Goal: Information Seeking & Learning: Learn about a topic

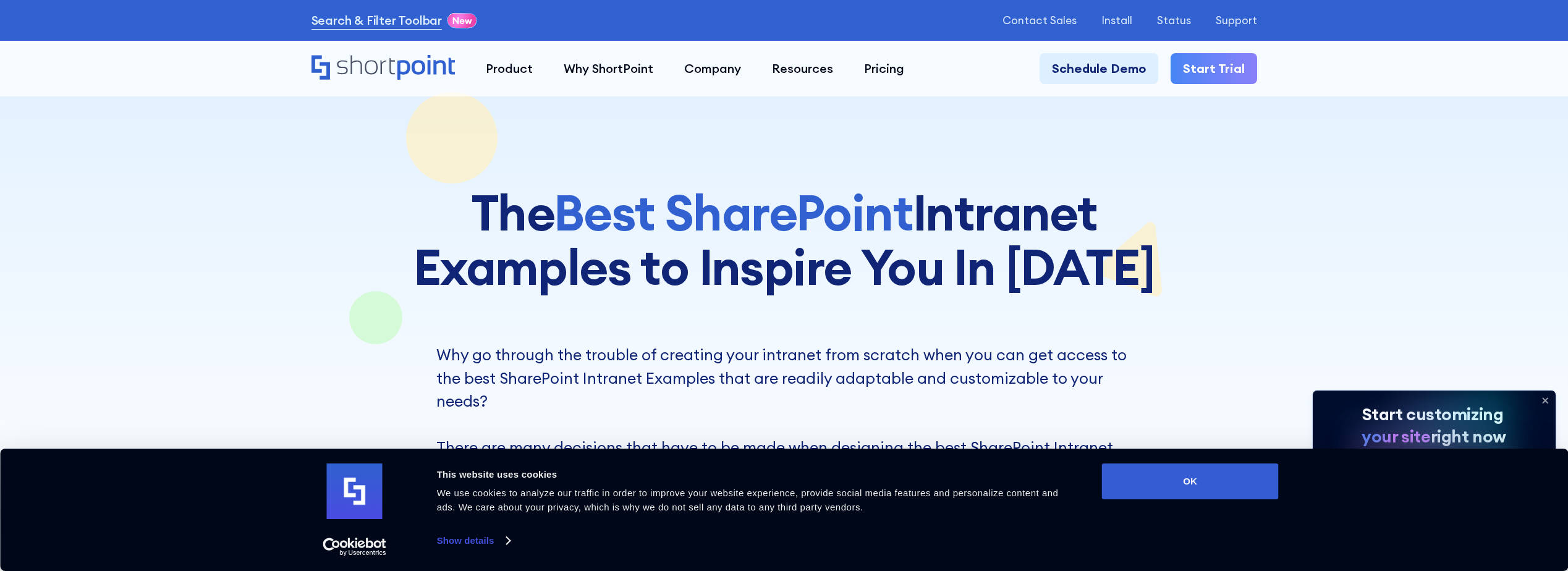
click at [1549, 398] on icon at bounding box center [1545, 400] width 20 height 20
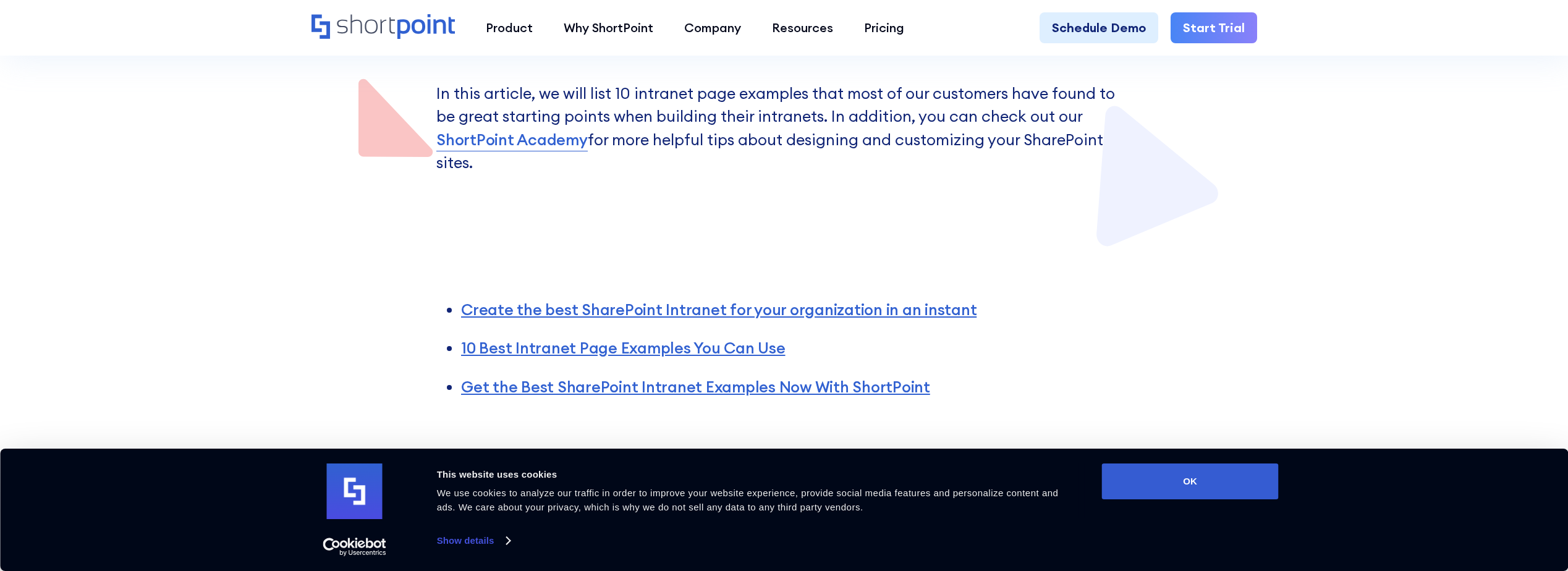
scroll to position [742, 0]
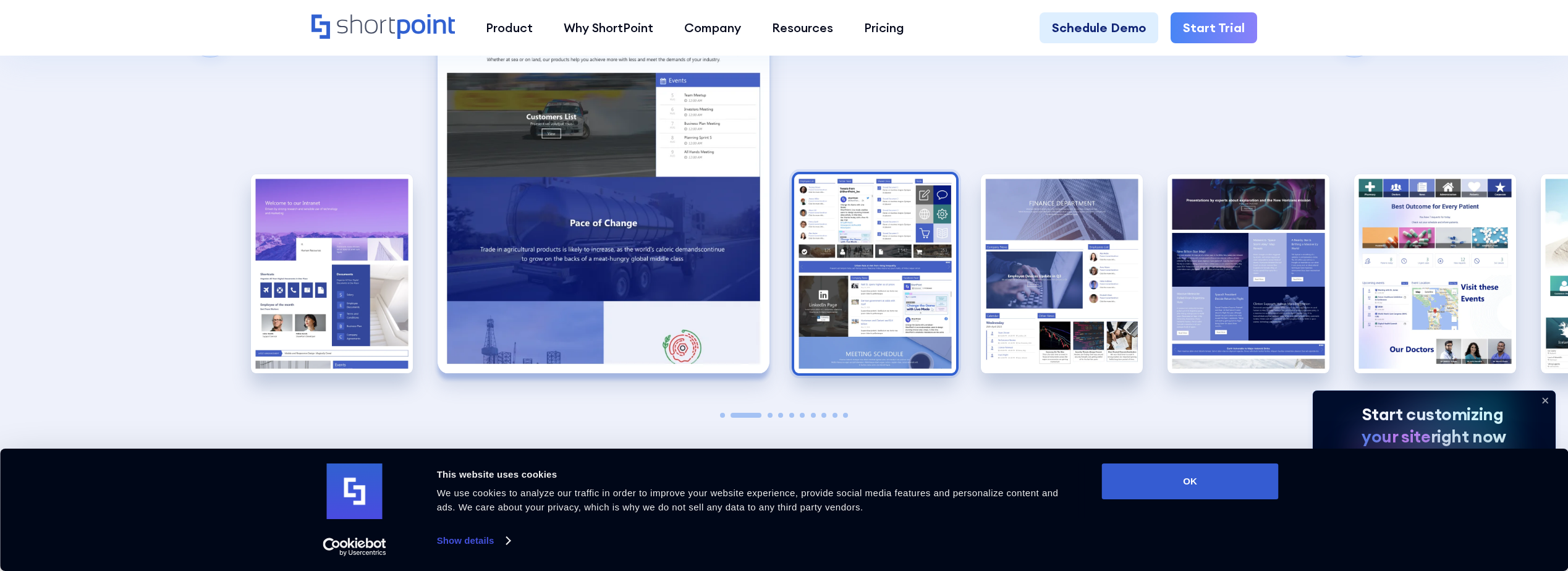
scroll to position [2334, 0]
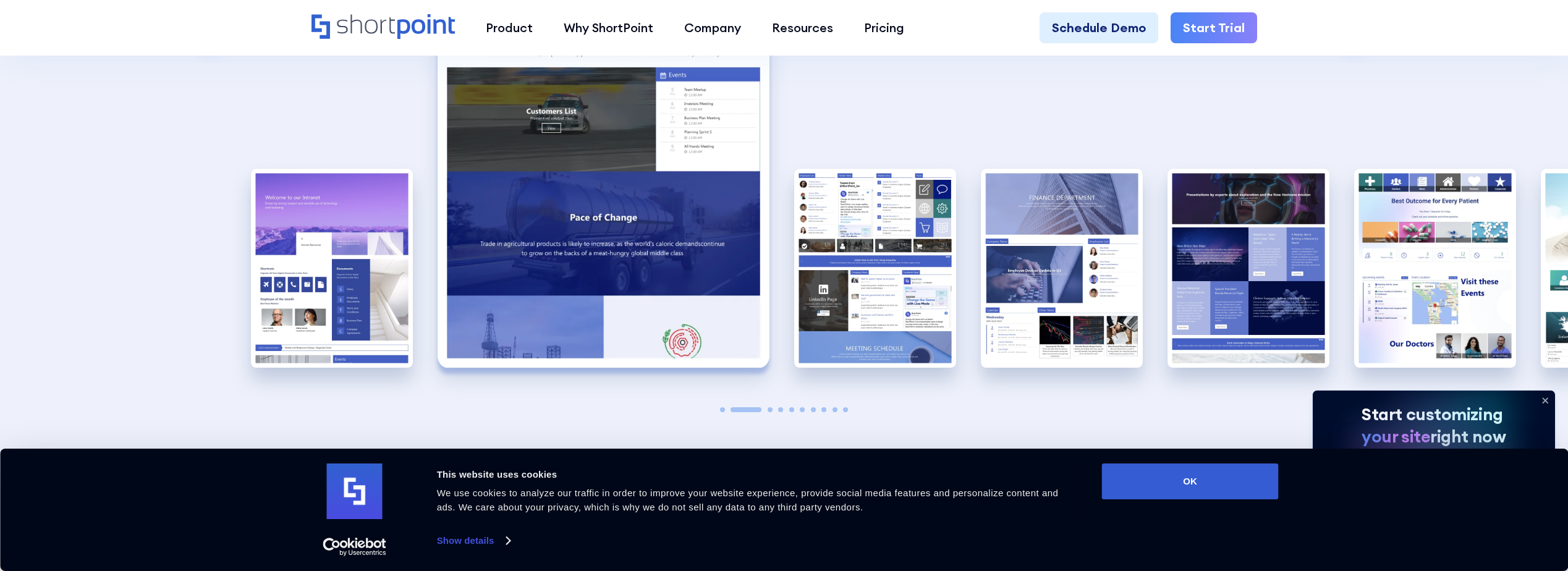
click at [421, 247] on div "A complete SharePoint intranet has a design that identifies with the company's …" at bounding box center [390, 163] width 279 height 508
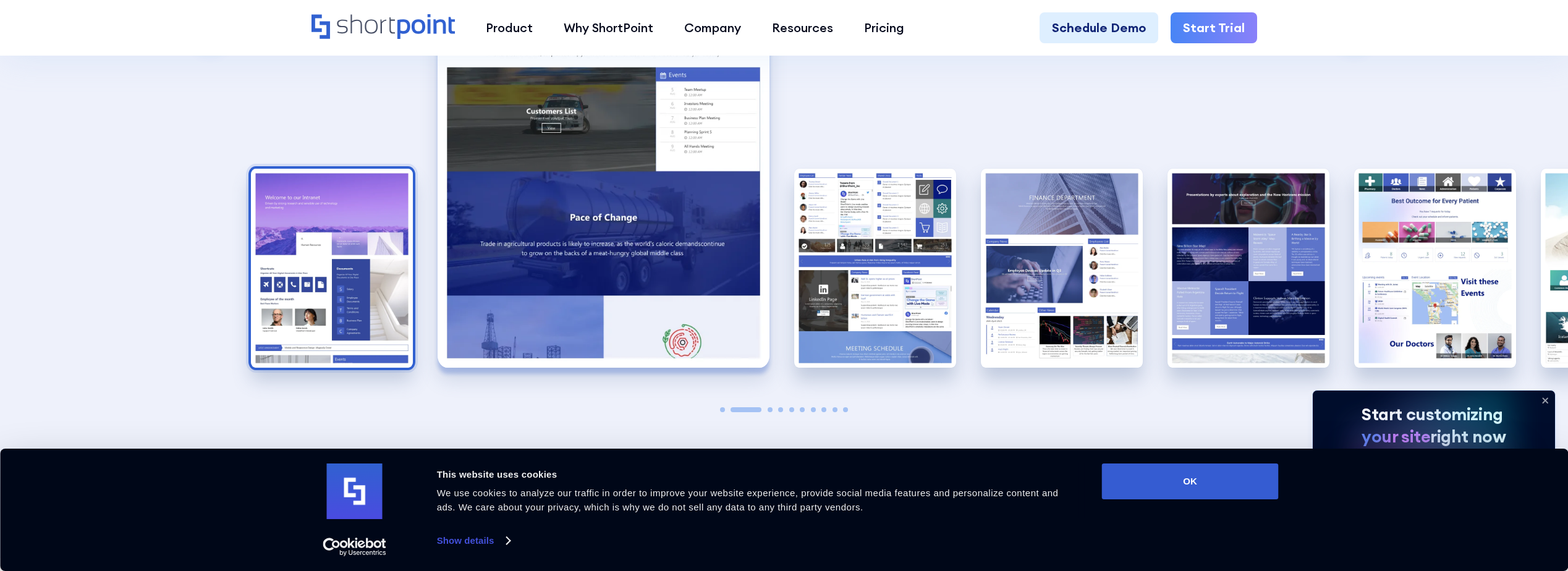
click at [375, 253] on img "1 / 10" at bounding box center [332, 268] width 162 height 199
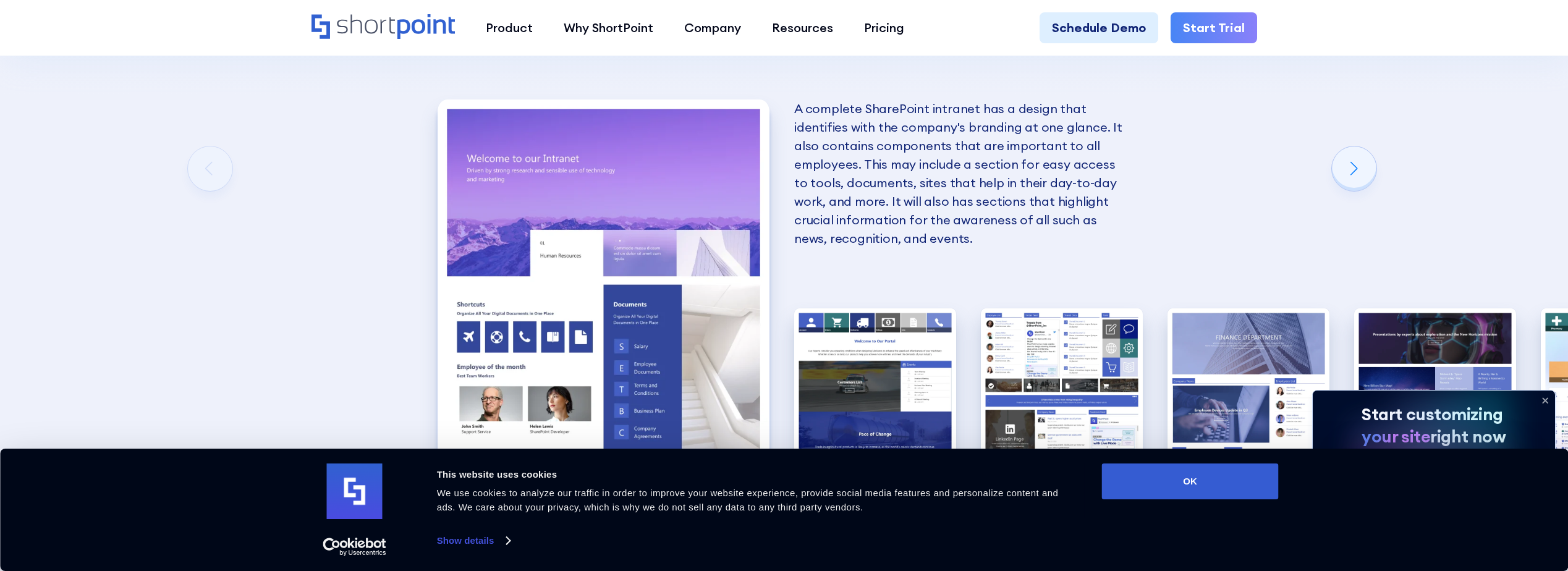
scroll to position [2272, 0]
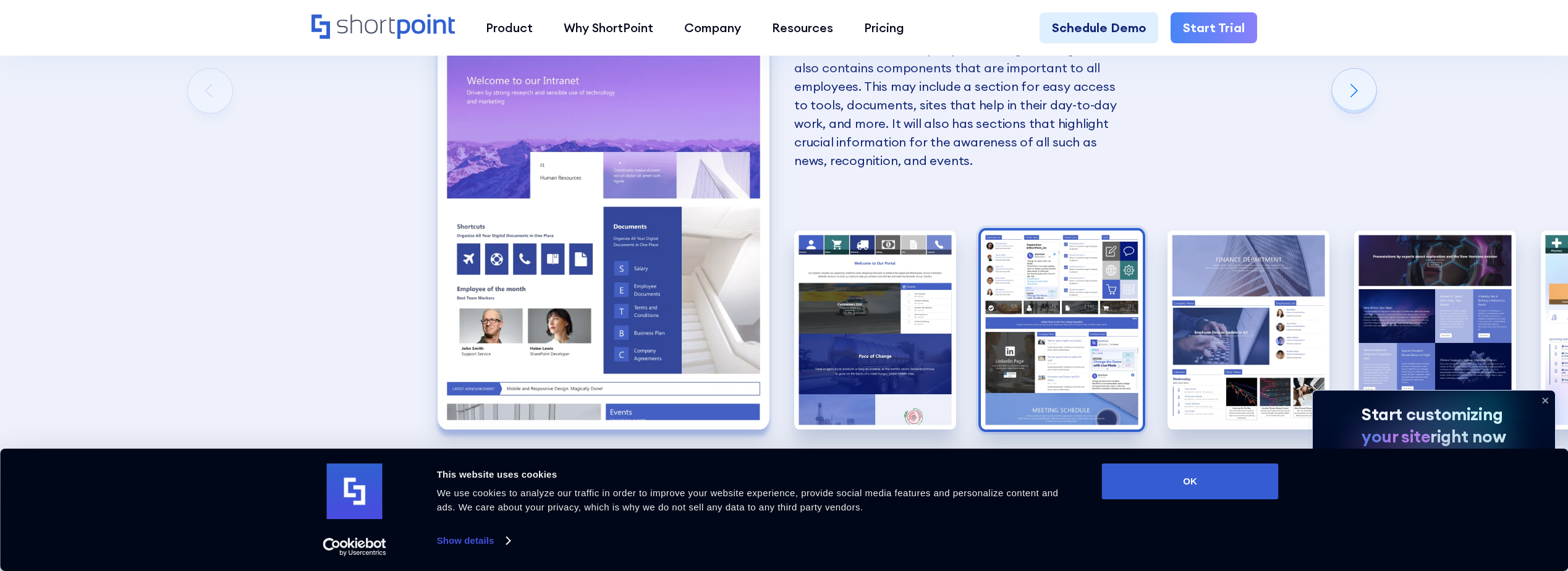
click at [1084, 307] on img "3 / 10" at bounding box center [1062, 330] width 162 height 199
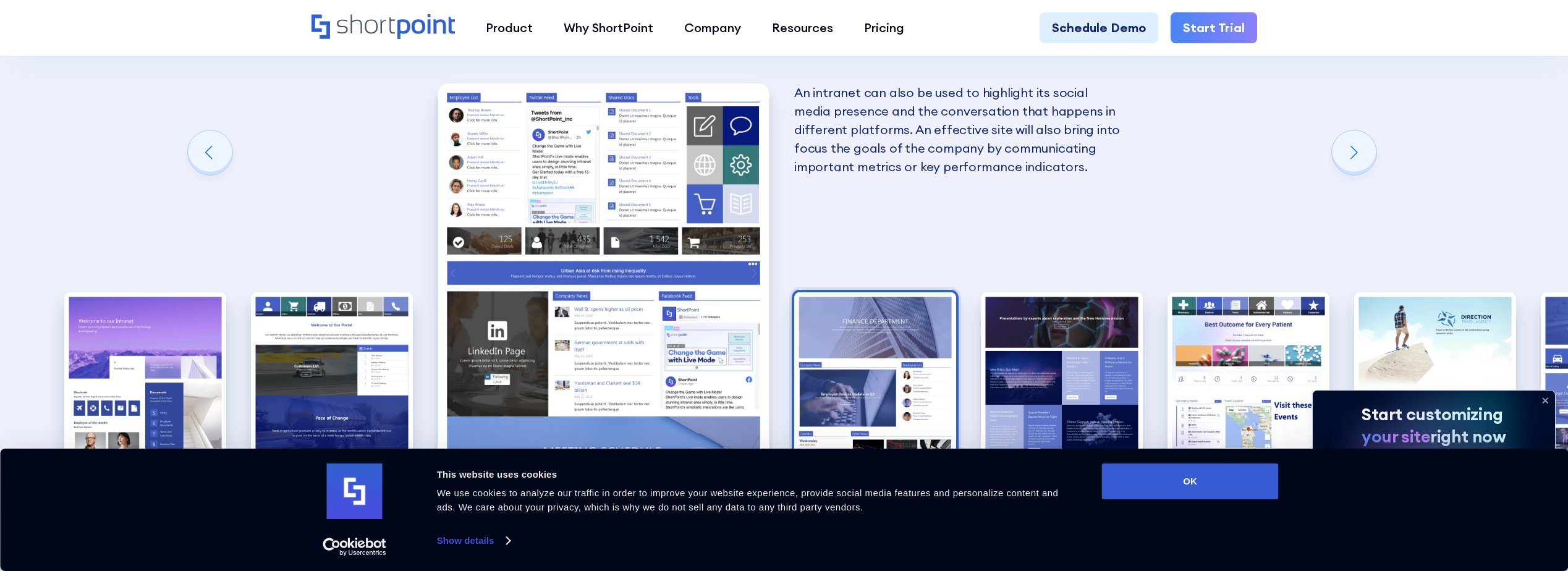
scroll to position [2334, 0]
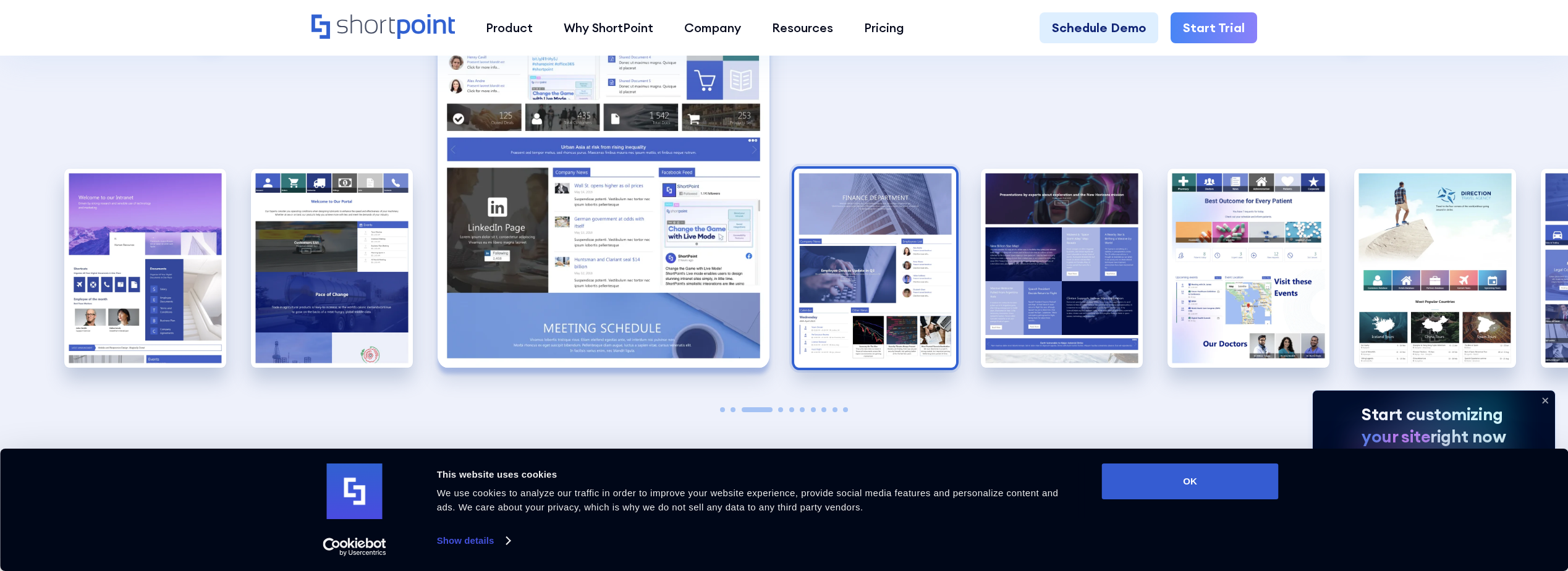
click at [894, 287] on img "4 / 10" at bounding box center [875, 268] width 162 height 199
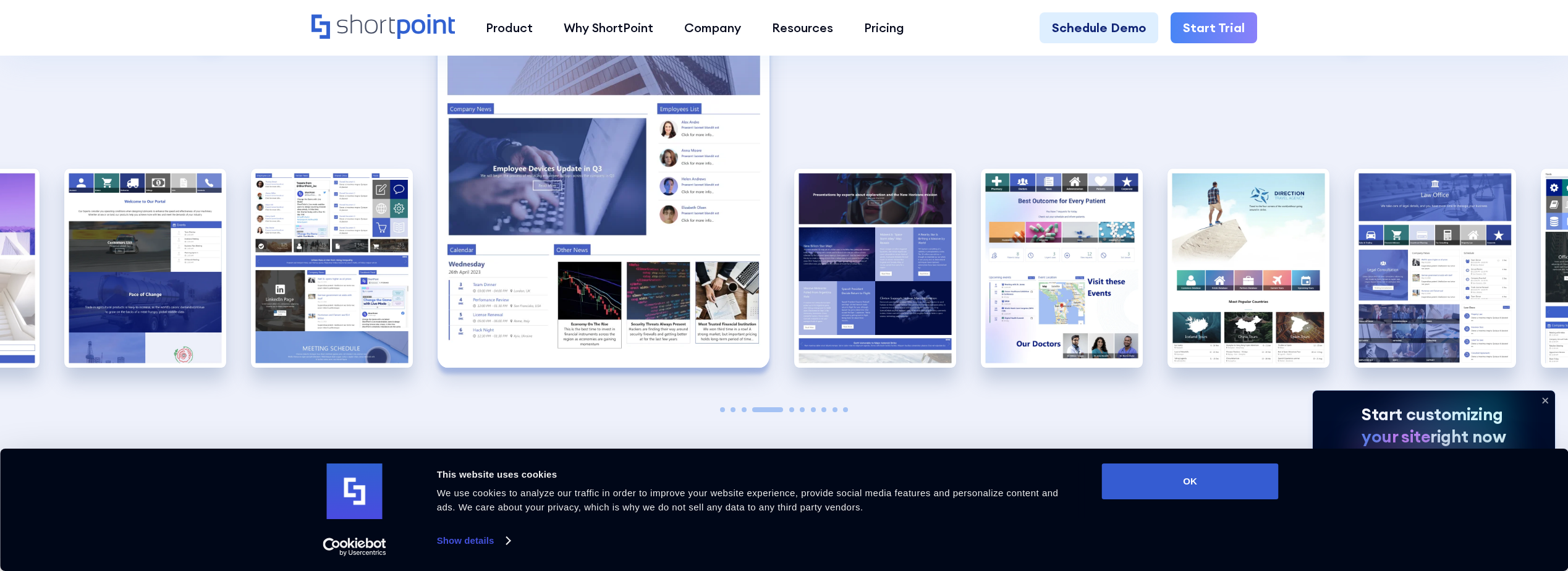
scroll to position [2272, 0]
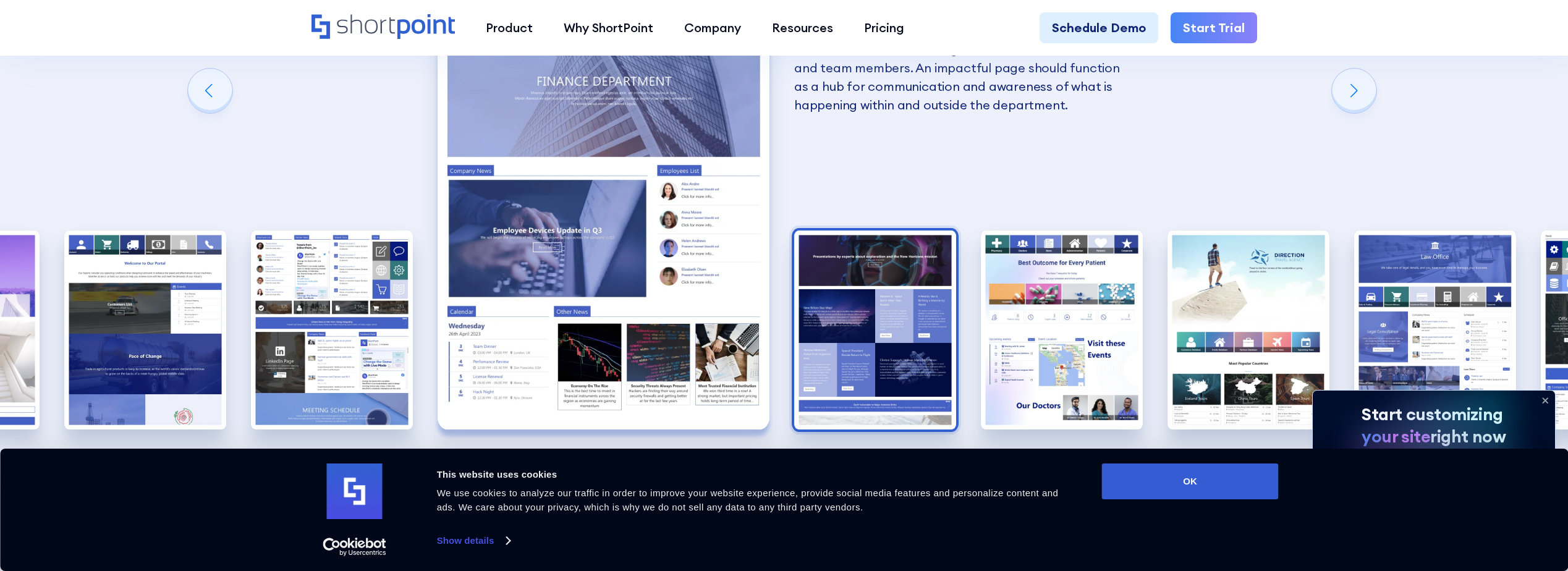
click at [869, 293] on img "5 / 10" at bounding box center [875, 330] width 162 height 199
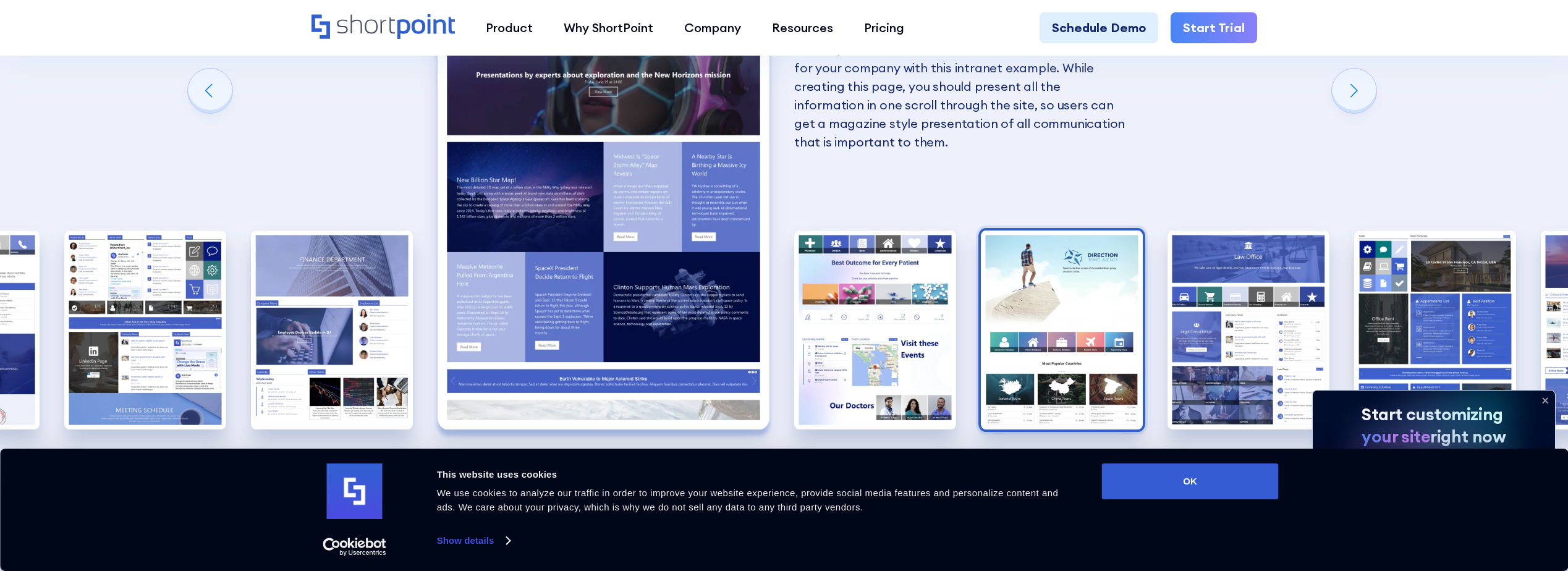
click at [1037, 291] on img "7 / 10" at bounding box center [1062, 330] width 162 height 199
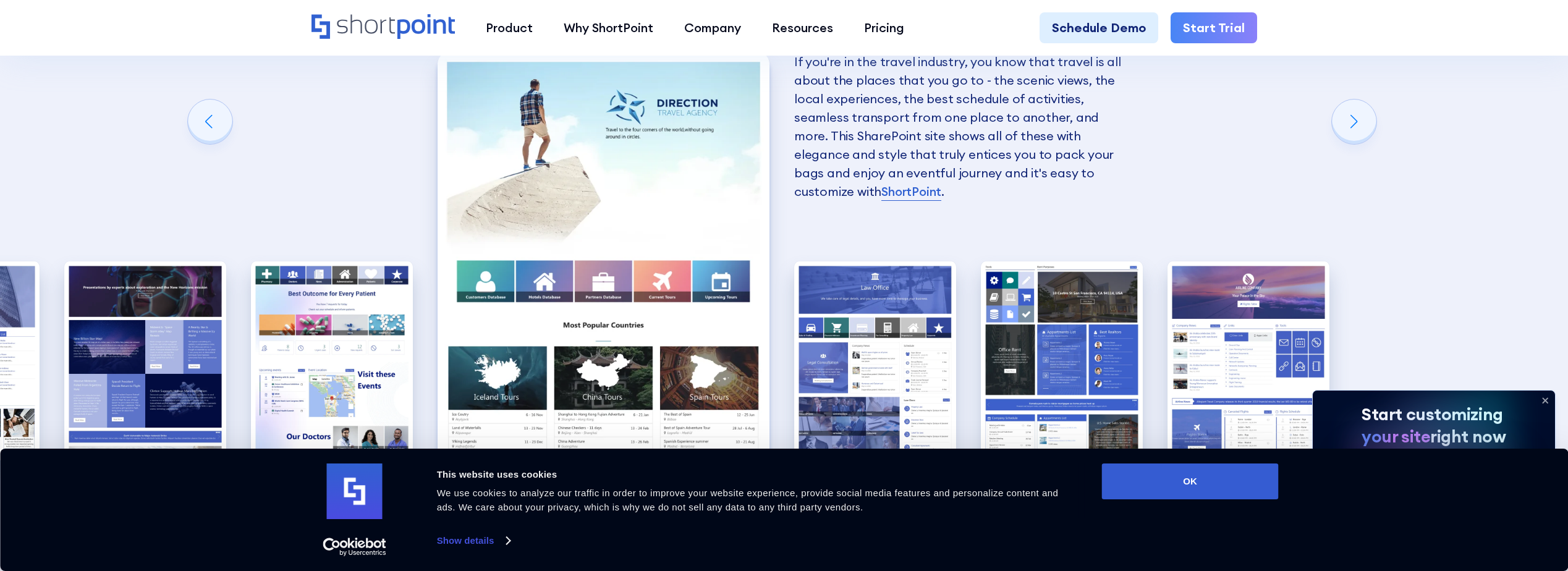
scroll to position [2210, 0]
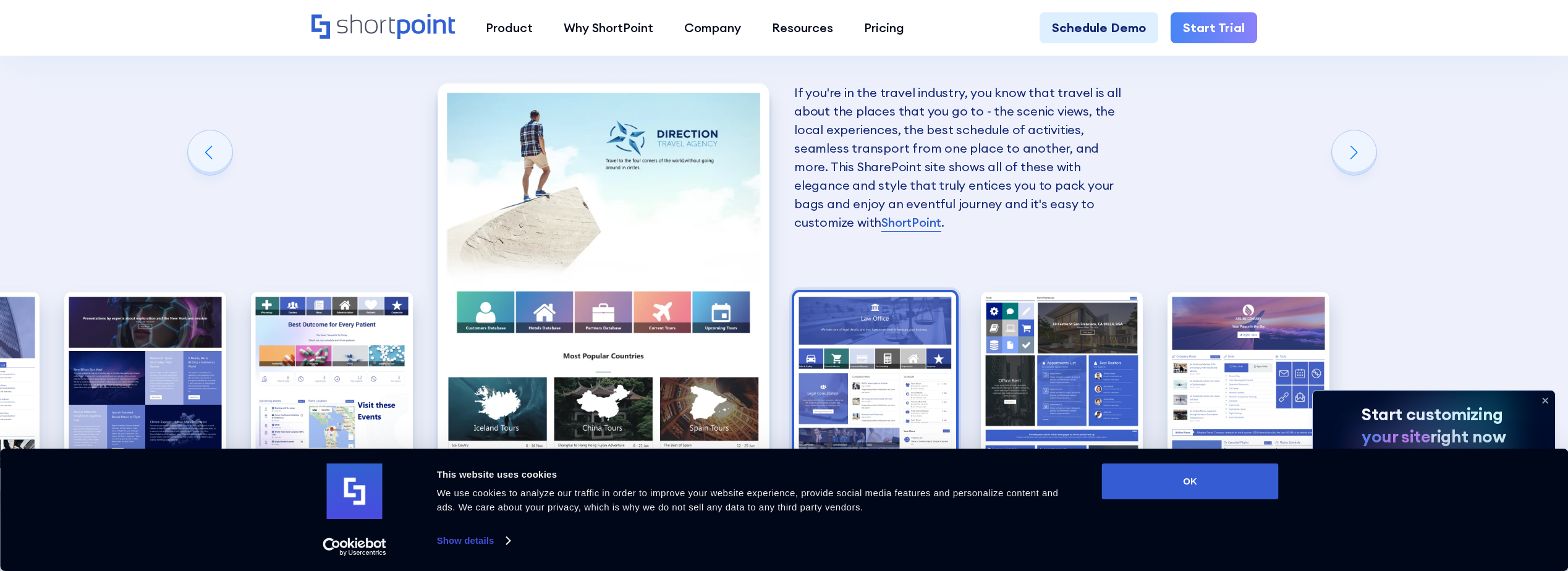
click at [897, 317] on img "8 / 10" at bounding box center [875, 392] width 162 height 199
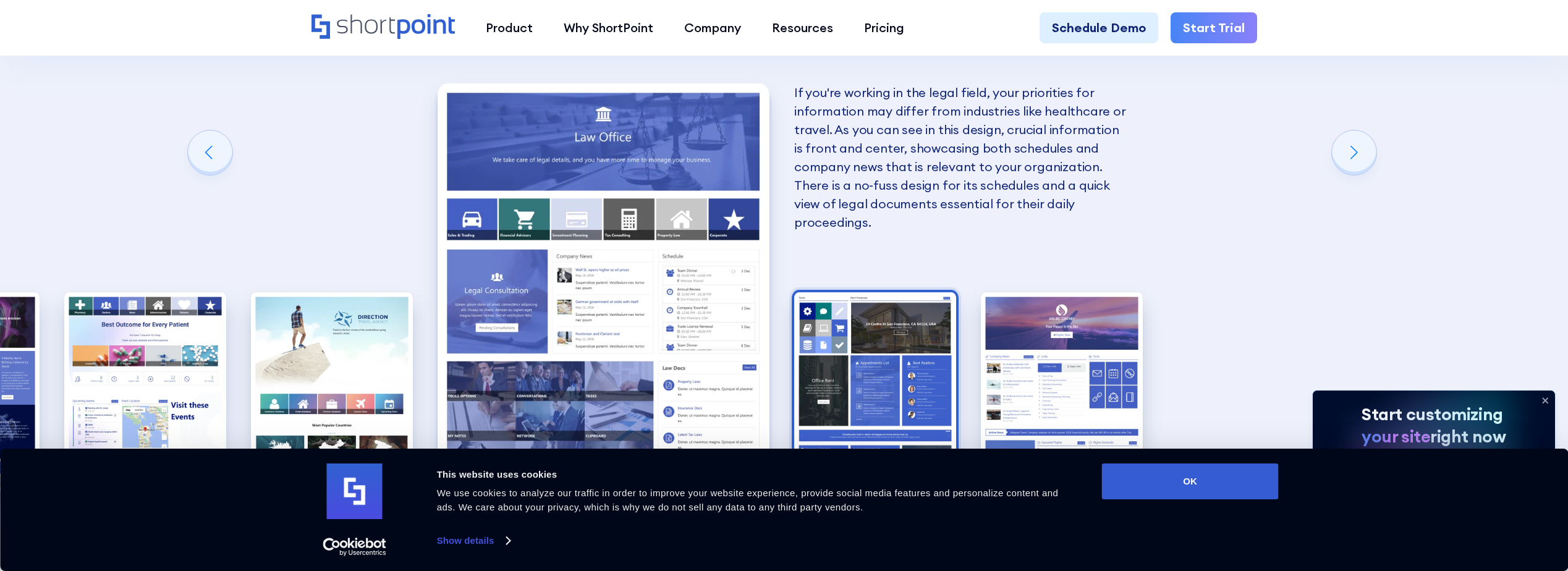
scroll to position [2272, 0]
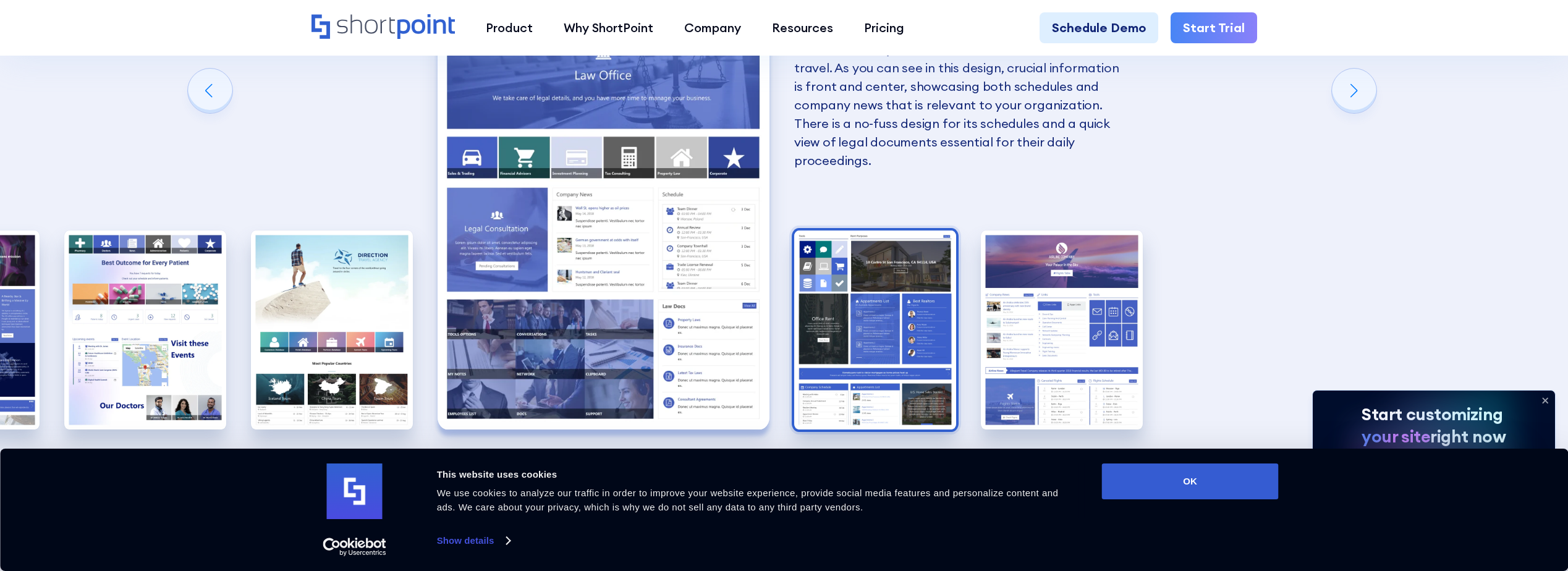
click at [897, 318] on img "9 / 10" at bounding box center [875, 330] width 162 height 199
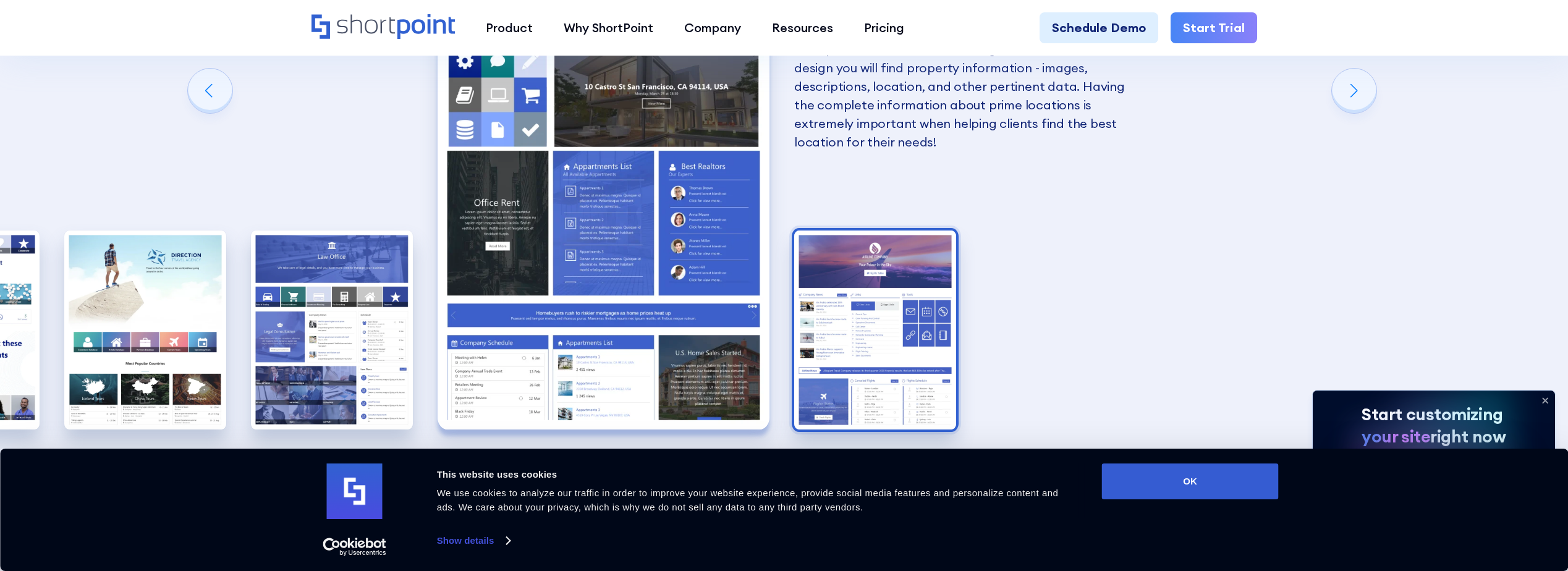
click at [929, 332] on img "10 / 10" at bounding box center [875, 330] width 162 height 199
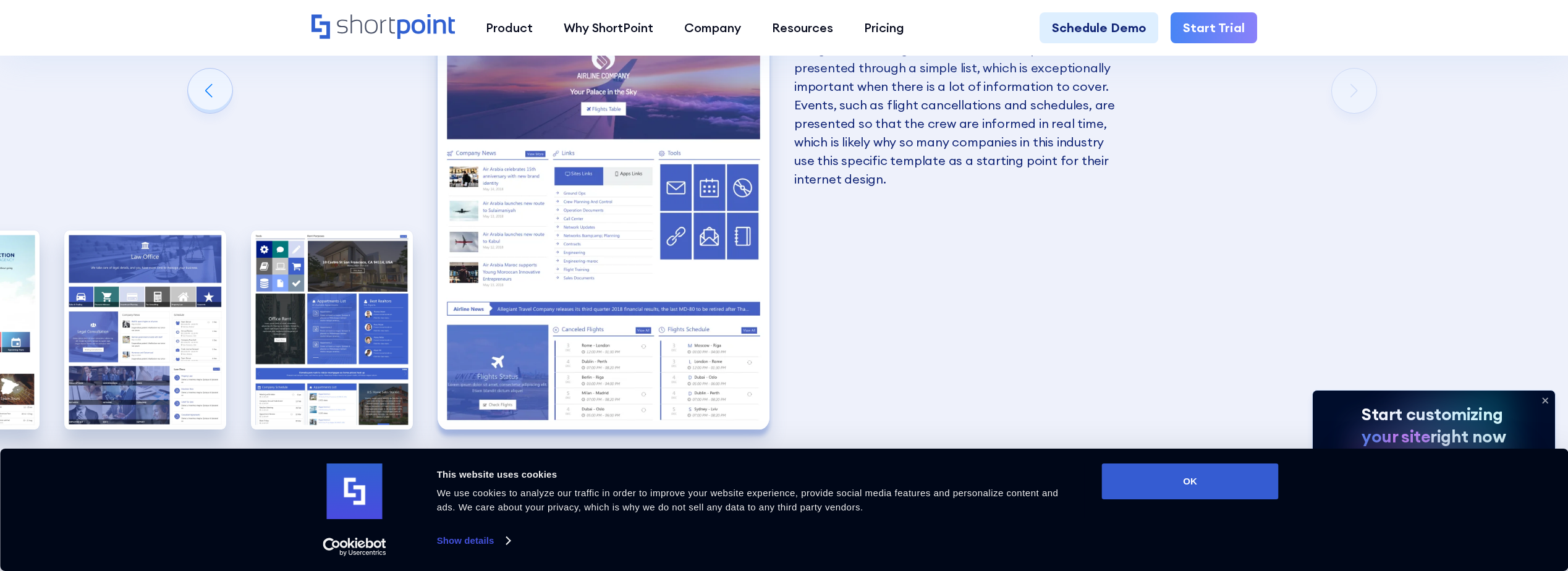
click at [1550, 401] on icon at bounding box center [1545, 400] width 20 height 20
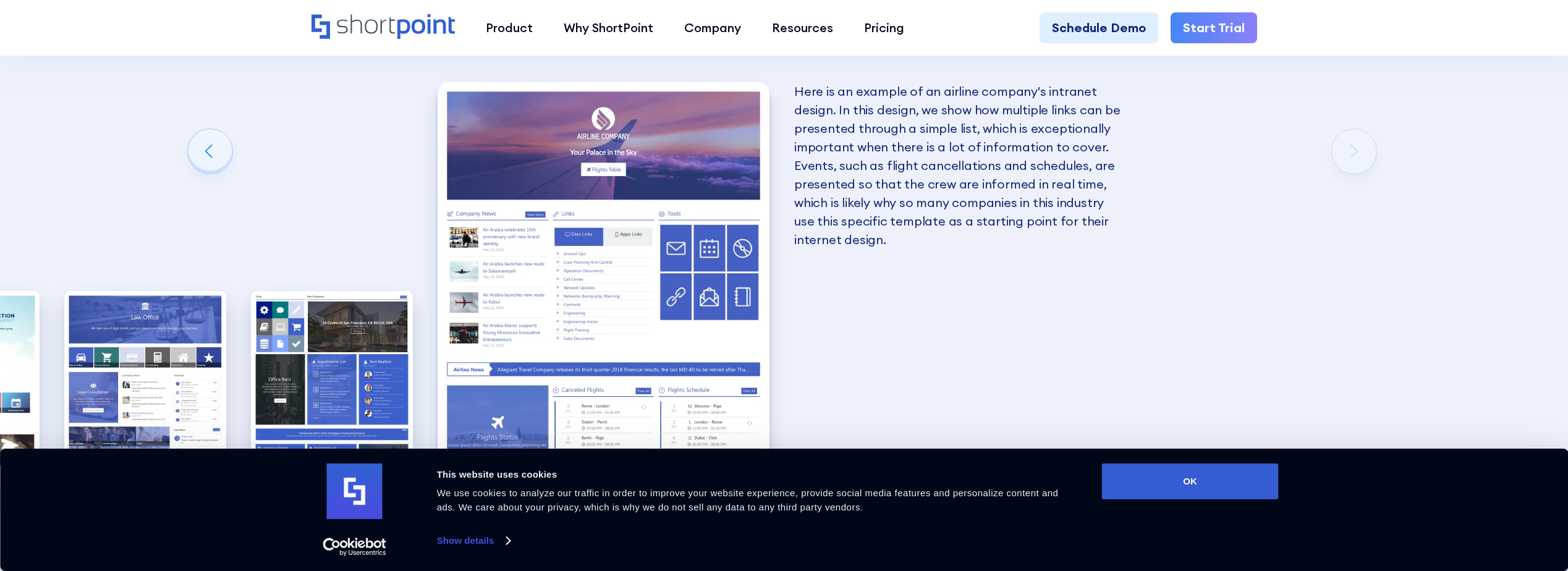
scroll to position [2210, 0]
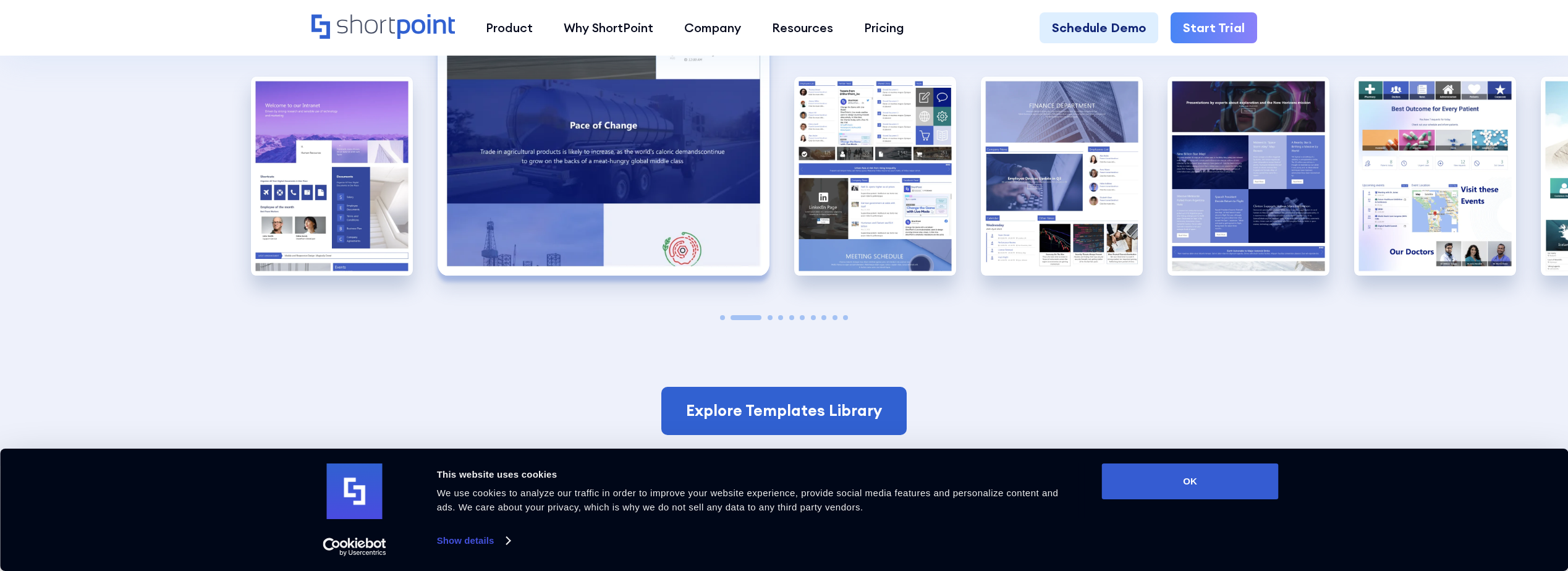
scroll to position [2432, 0]
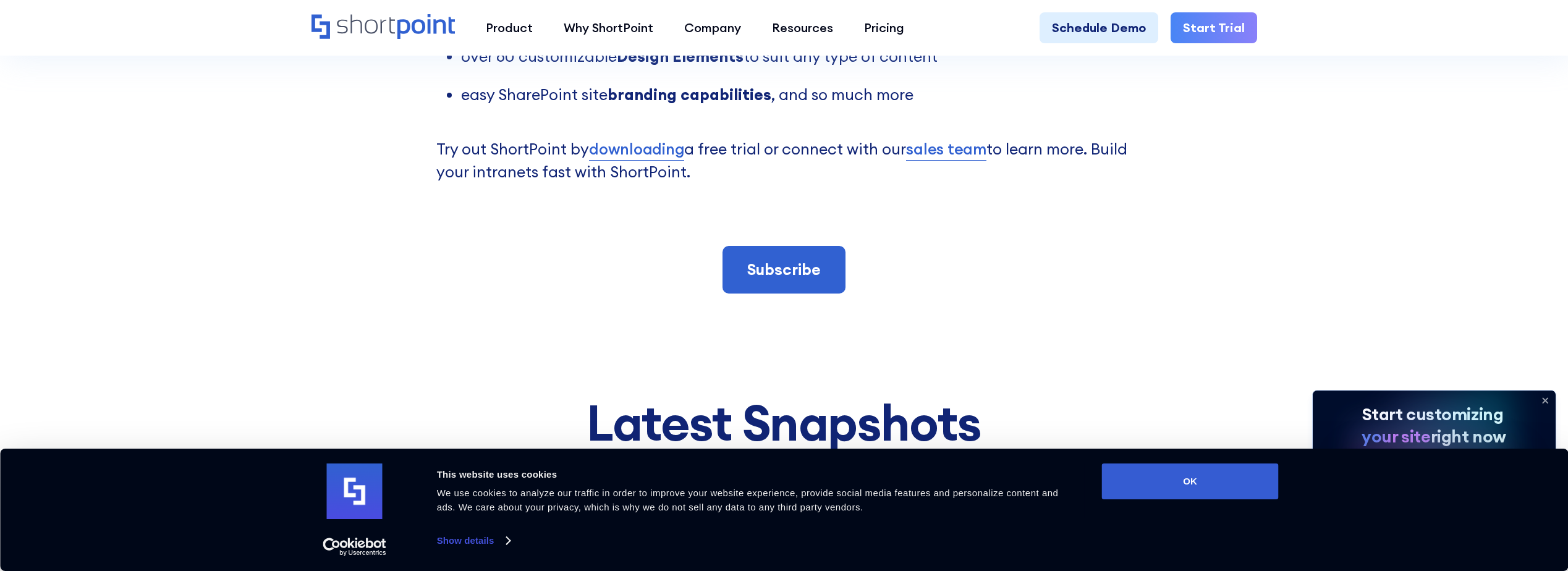
scroll to position [3487, 0]
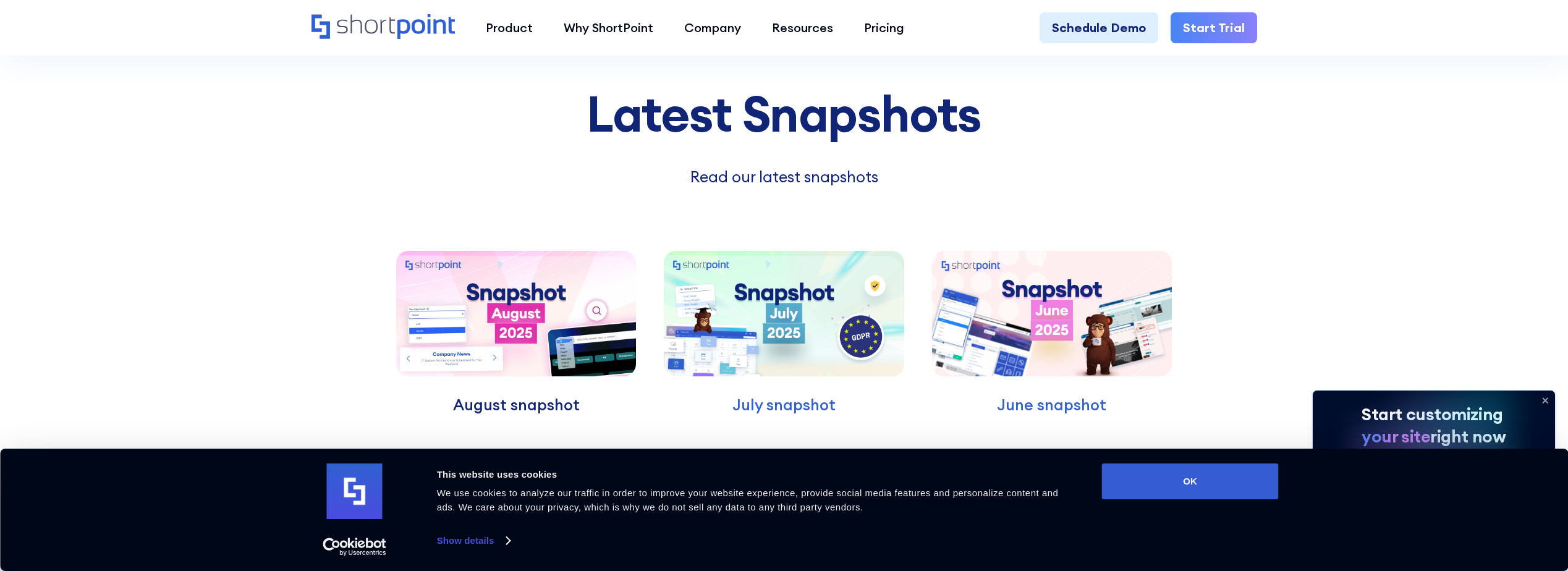
click at [522, 394] on p "August snapshot" at bounding box center [517, 405] width 240 height 24
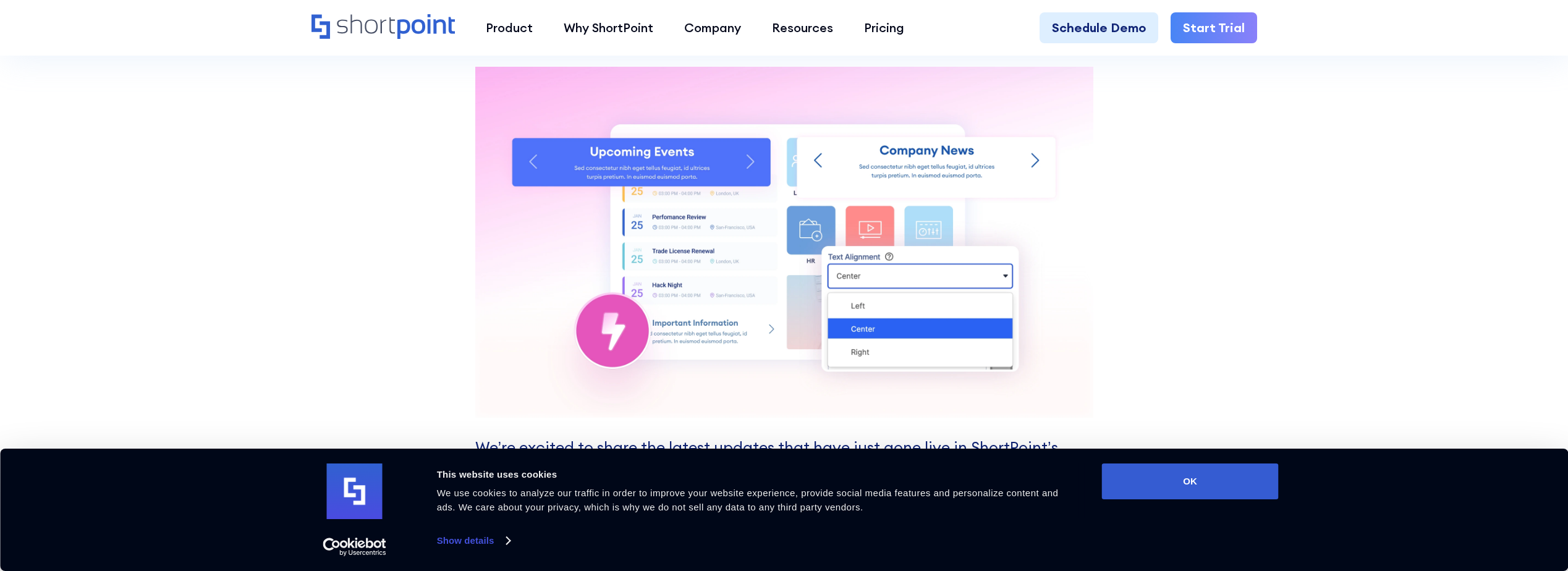
scroll to position [1545, 0]
